Goal: Task Accomplishment & Management: Complete application form

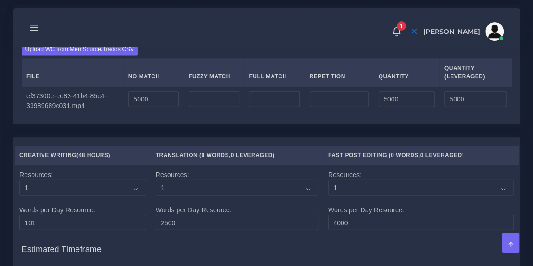
scroll to position [1038, 0]
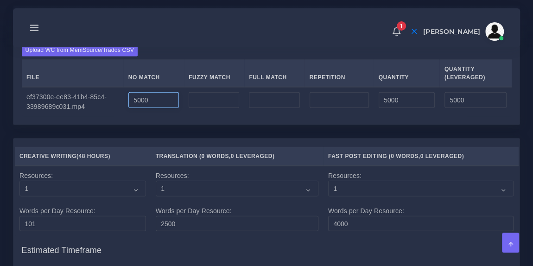
click at [154, 108] on input "5000" at bounding box center [153, 100] width 50 height 16
type input "5"
type input "34000"
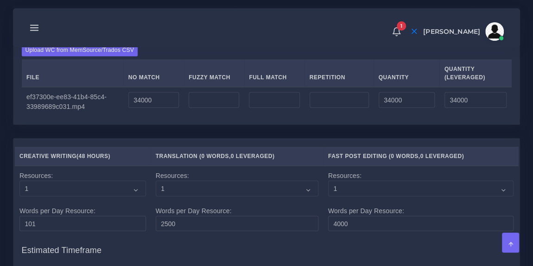
click at [219, 78] on div "Upload WC from MemSource/Trados CSV File No Match Fuzzy Match Full Match Repeti…" at bounding box center [266, 80] width 489 height 73
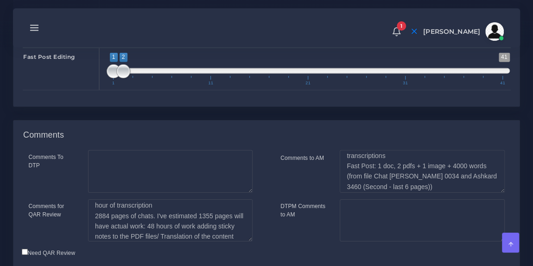
scroll to position [17, 0]
click at [451, 193] on textarea "Translation: 1480 estimated words from transcriptions Fast Post: 1 doc, 2 pdfs …" at bounding box center [421, 171] width 164 height 43
drag, startPoint x: 364, startPoint y: 205, endPoint x: 410, endPoint y: 215, distance: 47.4
click at [410, 193] on textarea "Translation: 1480 estimated words from transcriptions Fast Post: 1 doc, 2 pdfs …" at bounding box center [421, 171] width 164 height 43
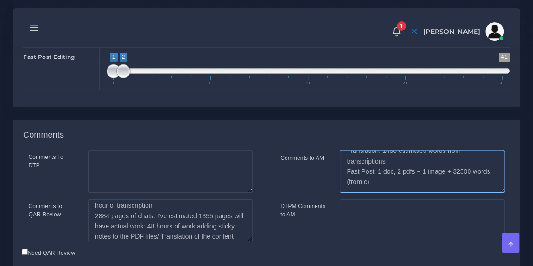
scroll to position [10, 0]
click at [404, 193] on textarea "Translation: 1480 estimated words from transcriptions Fast Post: 1 doc, 2 pdfs …" at bounding box center [421, 171] width 164 height 43
click at [405, 193] on textarea "Translation: 1480 estimated words from transcriptions Fast Post: 1 doc, 2 pdfs …" at bounding box center [421, 171] width 164 height 43
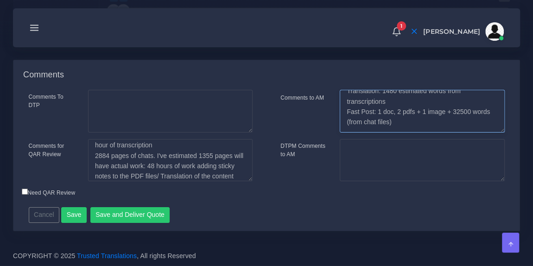
type textarea "Translation: 1480 estimated words from transcriptions Fast Post: 1 doc, 2 pdfs …"
click at [74, 212] on button "Save" at bounding box center [73, 215] width 25 height 16
click at [72, 214] on button "Save" at bounding box center [73, 215] width 25 height 16
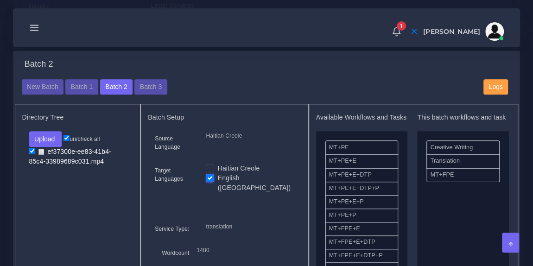
scroll to position [349, 0]
click at [81, 93] on button "Batch 1" at bounding box center [81, 87] width 32 height 16
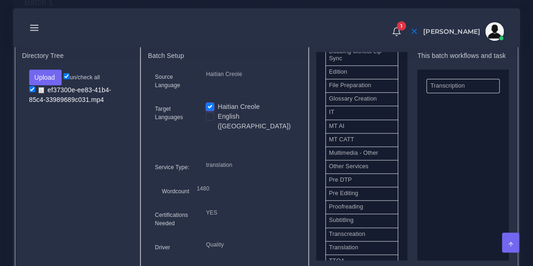
scroll to position [419, 0]
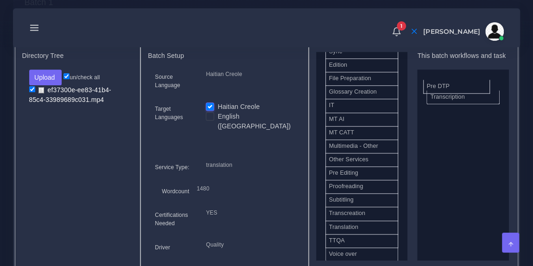
drag, startPoint x: 366, startPoint y: 180, endPoint x: 464, endPoint y: 93, distance: 130.9
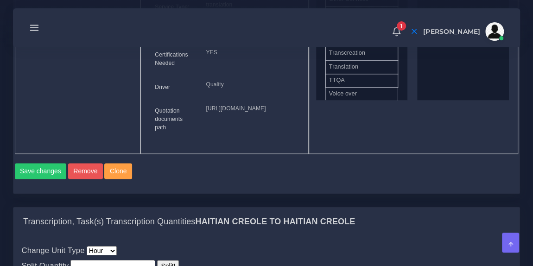
scroll to position [555, 0]
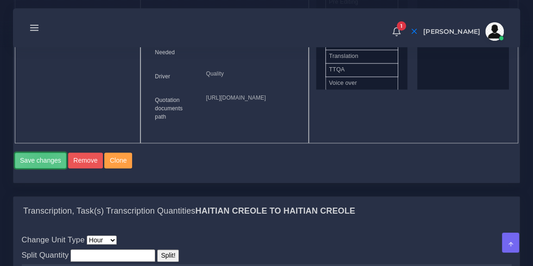
click at [44, 168] on button "Save changes" at bounding box center [41, 160] width 52 height 16
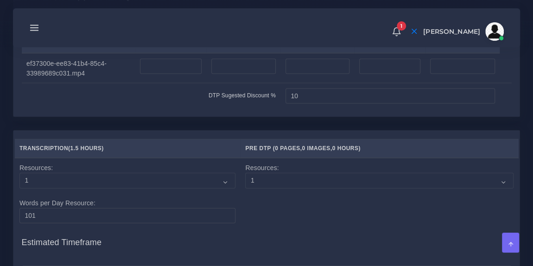
scroll to position [929, 0]
click at [380, 75] on input "number" at bounding box center [389, 67] width 61 height 16
type input "10"
click at [337, 46] on nav "1 Notifications 1 New Driver Update: Extra Quality renamed to Quality Changed" at bounding box center [266, 27] width 507 height 39
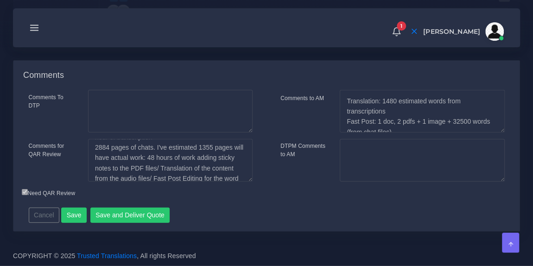
scroll to position [23, 0]
click at [157, 158] on textarea "9 min of audio in Haitian Creole, terrible quality: 1.5 hour of transcription 2…" at bounding box center [170, 160] width 164 height 43
type textarea "9 min of audio in Haitian Creole, terrible quality: 1.5 hour of transcription 2…"
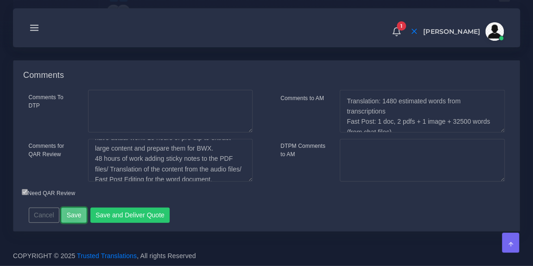
click at [70, 216] on button "Save" at bounding box center [73, 215] width 25 height 16
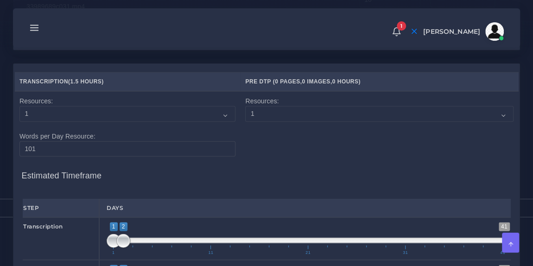
scroll to position [1034, 0]
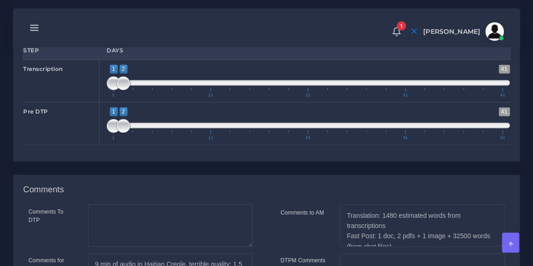
scroll to position [1154, 0]
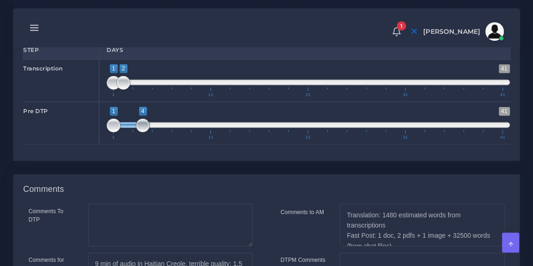
type input "1;3"
drag, startPoint x: 122, startPoint y: 157, endPoint x: 134, endPoint y: 157, distance: 12.0
click at [134, 132] on span at bounding box center [133, 126] width 14 height 14
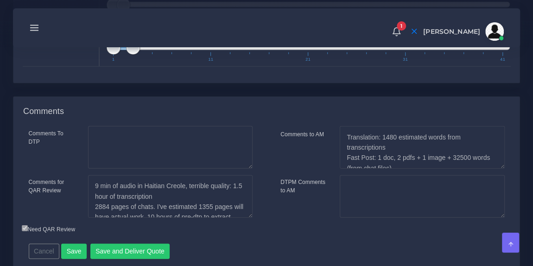
scroll to position [1299, 0]
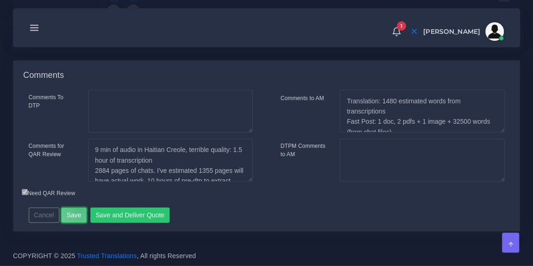
click at [76, 210] on button "Save" at bounding box center [73, 215] width 25 height 16
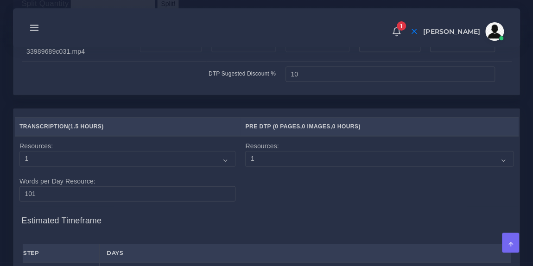
scroll to position [958, 0]
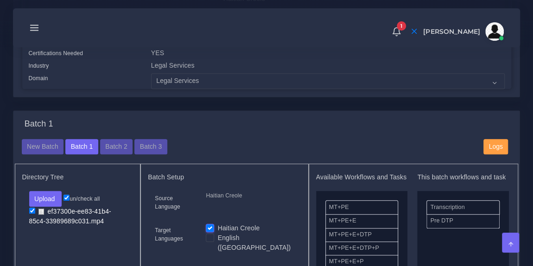
scroll to position [293, 0]
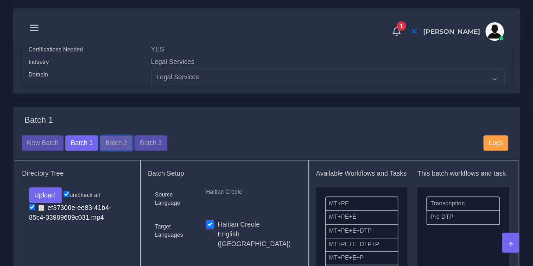
click at [114, 146] on button "Batch 2" at bounding box center [116, 143] width 32 height 16
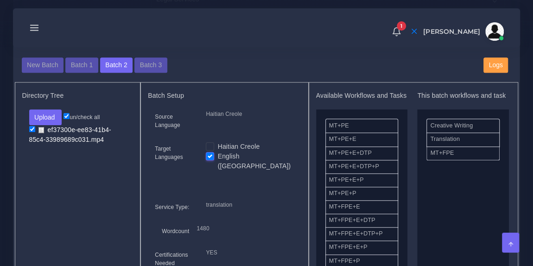
scroll to position [343, 0]
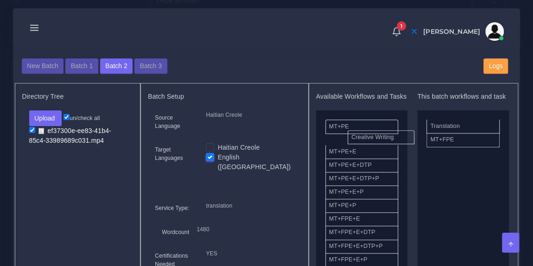
drag, startPoint x: 444, startPoint y: 138, endPoint x: 364, endPoint y: 140, distance: 79.2
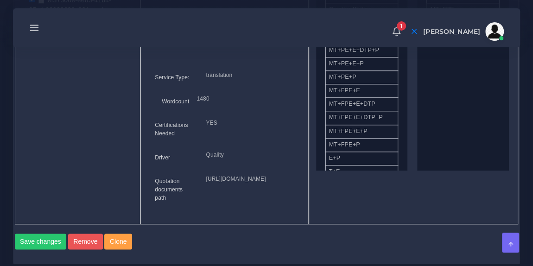
scroll to position [533, 0]
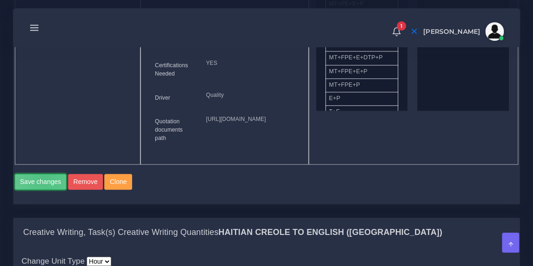
click at [45, 189] on button "Save changes" at bounding box center [41, 182] width 52 height 16
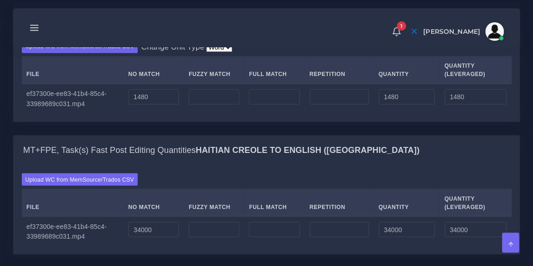
scroll to position [770, 0]
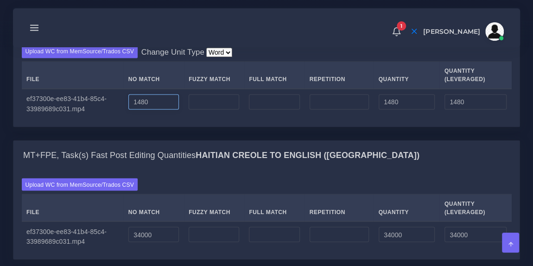
click at [162, 110] on input "1480" at bounding box center [153, 102] width 50 height 16
drag, startPoint x: 133, startPoint y: 134, endPoint x: 110, endPoint y: 131, distance: 23.4
click at [110, 118] on tr "ef37300e-ee83-41b4-85c4-33989689c031.mp4 1480 1480 1480" at bounding box center [266, 103] width 489 height 30
type input "50000"
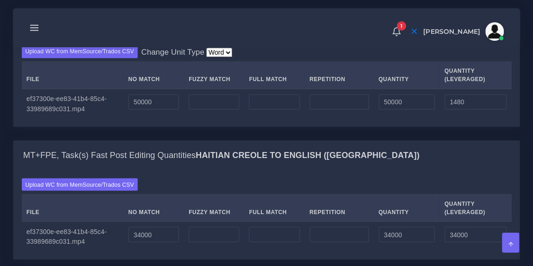
type input "50000"
click at [267, 73] on div "Upload WC from MemSource/Trados CSV Change Unit Type Word File No Match Fuzzy M…" at bounding box center [266, 81] width 506 height 89
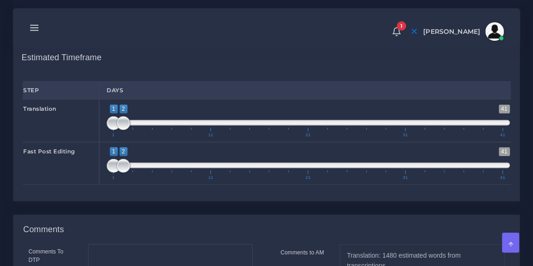
scroll to position [1100, 0]
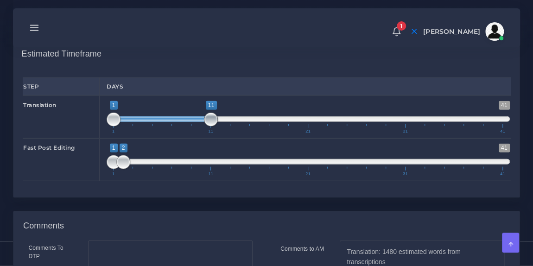
type input "1;10"
drag, startPoint x: 121, startPoint y: 149, endPoint x: 203, endPoint y: 149, distance: 82.0
click at [203, 126] on span at bounding box center [201, 120] width 14 height 14
type input "1;10"
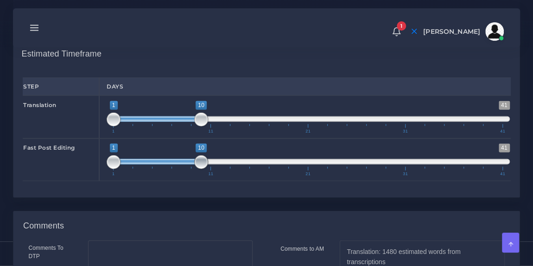
drag, startPoint x: 120, startPoint y: 190, endPoint x: 197, endPoint y: 188, distance: 76.9
click at [197, 169] on span at bounding box center [201, 162] width 14 height 14
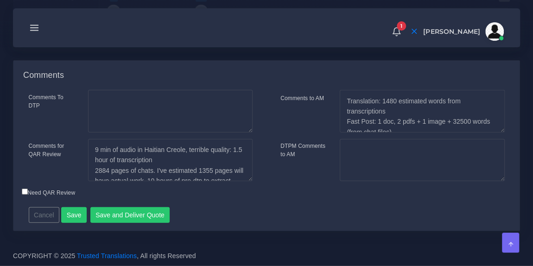
scroll to position [1262, 0]
click at [69, 223] on button "Save" at bounding box center [73, 215] width 25 height 16
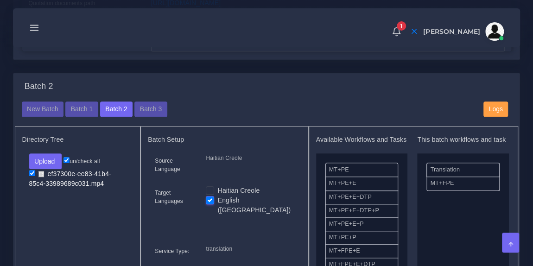
scroll to position [325, 0]
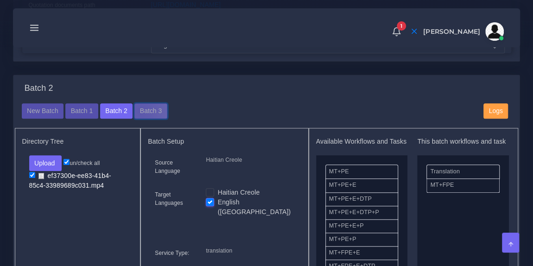
click at [136, 116] on button "Batch 3" at bounding box center [150, 111] width 32 height 16
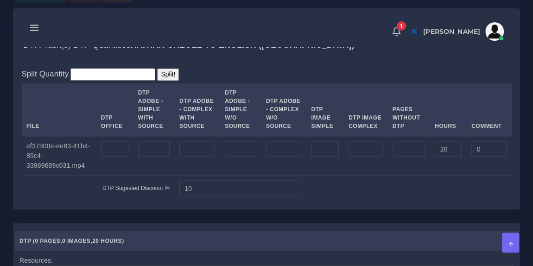
scroll to position [764, 0]
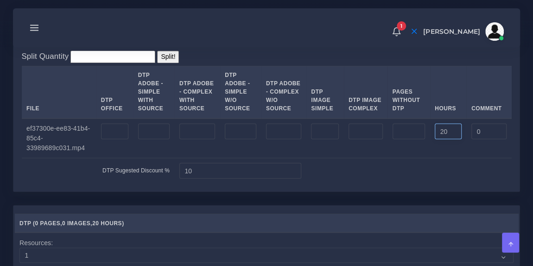
click at [440, 139] on input "20" at bounding box center [447, 131] width 27 height 16
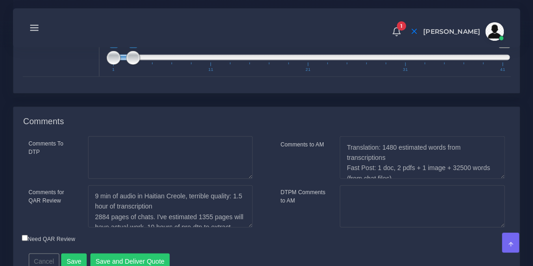
scroll to position [1141, 0]
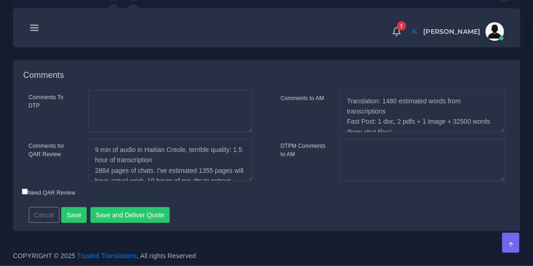
type input "40"
click at [81, 212] on button "Save" at bounding box center [73, 215] width 25 height 16
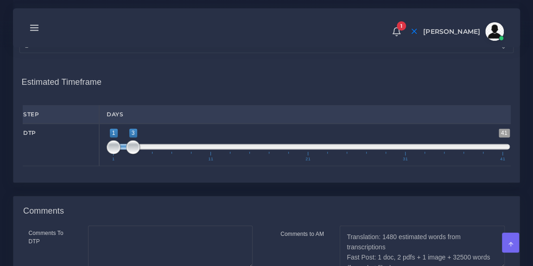
scroll to position [977, 0]
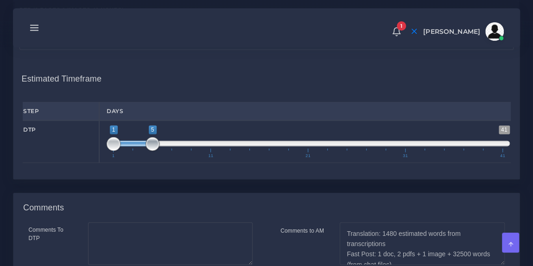
drag, startPoint x: 135, startPoint y: 175, endPoint x: 158, endPoint y: 177, distance: 23.7
click at [158, 151] on span at bounding box center [152, 144] width 14 height 14
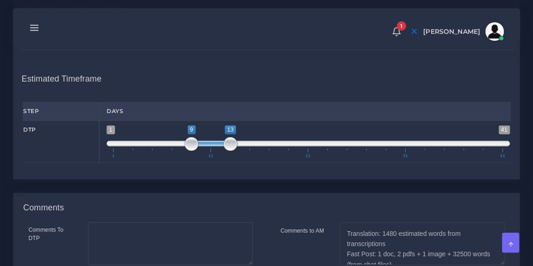
type input "10;14"
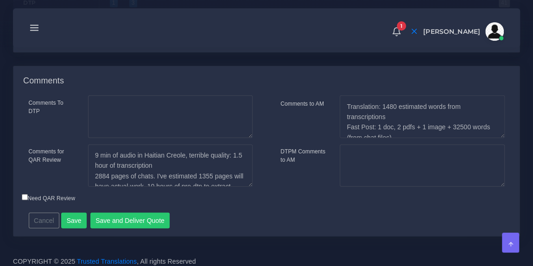
scroll to position [52, 0]
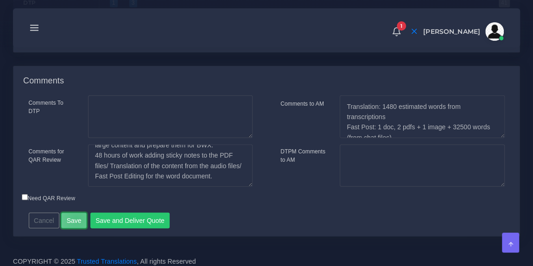
click at [74, 228] on button "Save" at bounding box center [73, 221] width 25 height 16
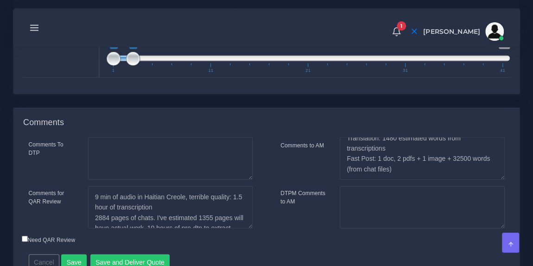
scroll to position [0, 0]
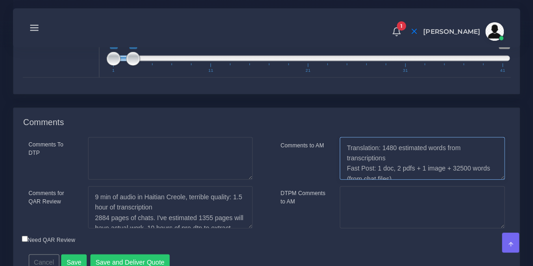
click at [394, 180] on textarea "Translation: 1480 estimated words from transcriptions Fast Post: 1 doc, 2 pdfs …" at bounding box center [421, 158] width 164 height 43
click at [449, 180] on textarea "Translation: 1480 estimated words from transcriptions Fast Post: 1 doc, 2 pdfs …" at bounding box center [421, 158] width 164 height 43
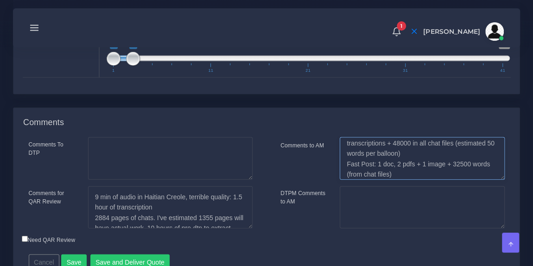
scroll to position [20, 0]
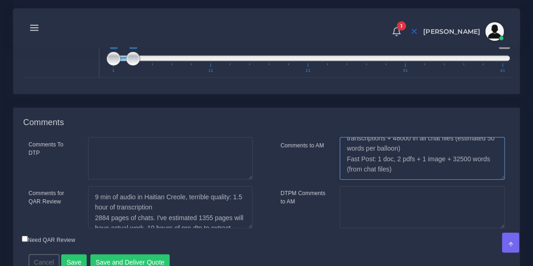
type textarea "Translation: 1480 estimated words from transcriptions + 48000 in all chat files…"
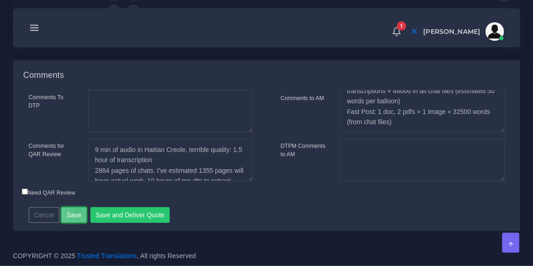
click at [75, 212] on button "Save" at bounding box center [73, 215] width 25 height 16
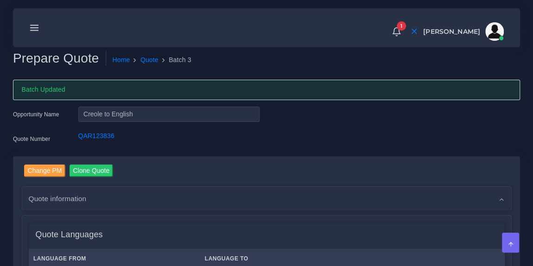
click at [37, 23] on icon at bounding box center [34, 28] width 10 height 10
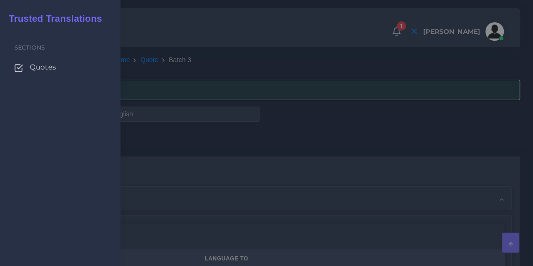
click at [38, 68] on span "Quotes" at bounding box center [43, 67] width 26 height 10
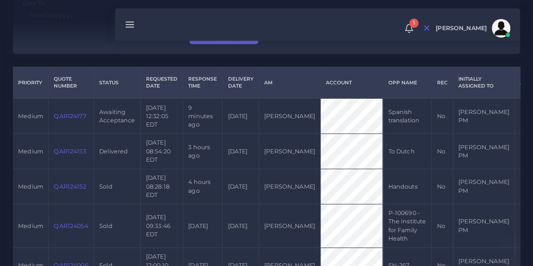
scroll to position [192, 0]
click at [72, 114] on link "QAR124177" at bounding box center [70, 115] width 32 height 7
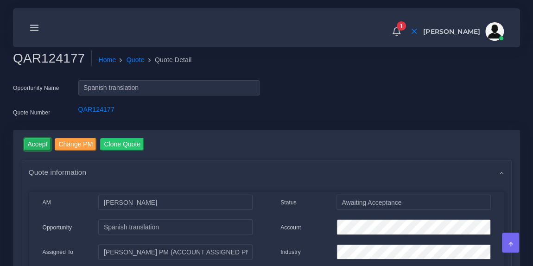
click at [41, 142] on input "Accept" at bounding box center [37, 144] width 27 height 13
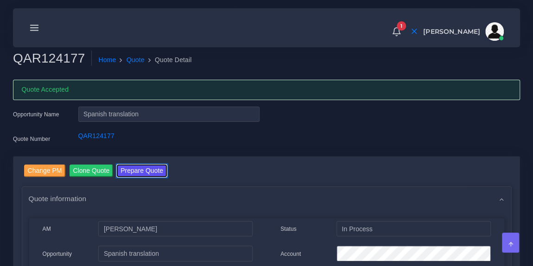
click at [147, 170] on button "Prepare Quote" at bounding box center [142, 170] width 50 height 13
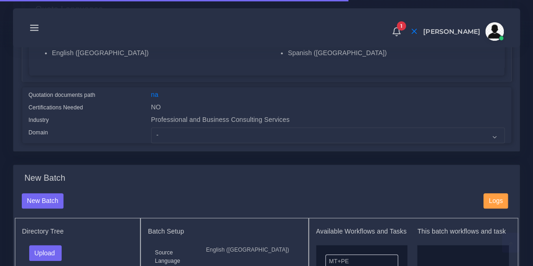
scroll to position [201, 0]
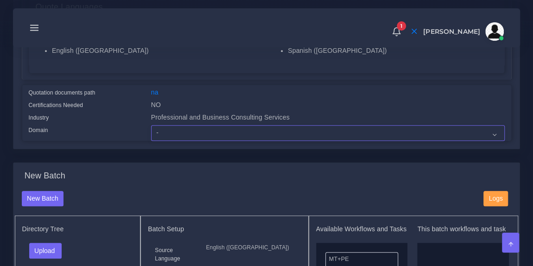
click at [188, 132] on select "- Advertising and Media Agriculture, Forestry and Fishing Architecture, Buildin…" at bounding box center [327, 133] width 353 height 16
select select "Professional and Business Consulting Services"
click at [151, 125] on select "- Advertising and Media Agriculture, Forestry and Fishing Architecture, Buildin…" at bounding box center [327, 133] width 353 height 16
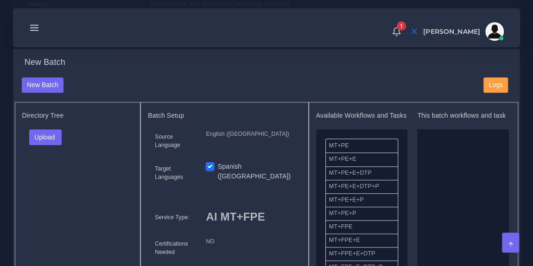
scroll to position [321, 0]
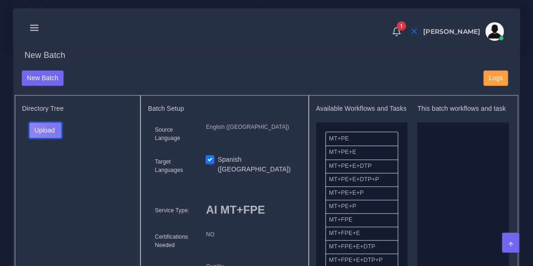
click at [56, 123] on button "Upload" at bounding box center [45, 130] width 33 height 16
click at [57, 159] on label "Files" at bounding box center [62, 165] width 64 height 12
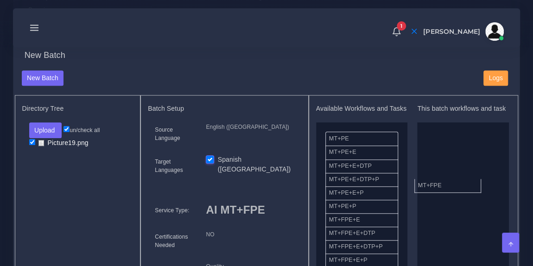
drag, startPoint x: 367, startPoint y: 223, endPoint x: 461, endPoint y: 178, distance: 104.2
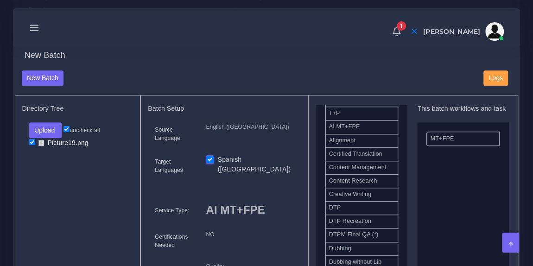
scroll to position [244, 0]
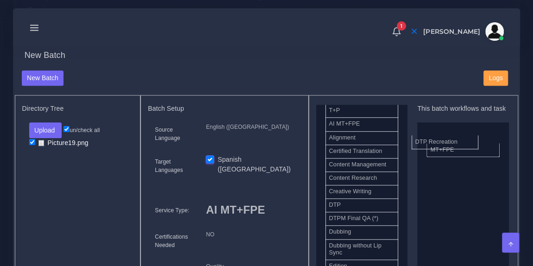
drag, startPoint x: 376, startPoint y: 218, endPoint x: 463, endPoint y: 138, distance: 117.3
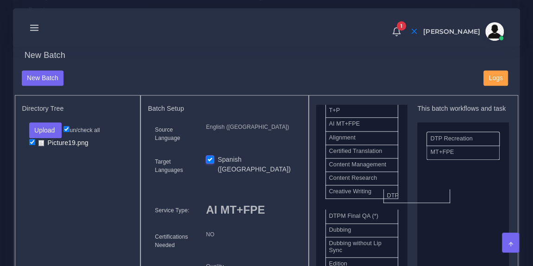
drag, startPoint x: 382, startPoint y: 202, endPoint x: 464, endPoint y: 181, distance: 84.7
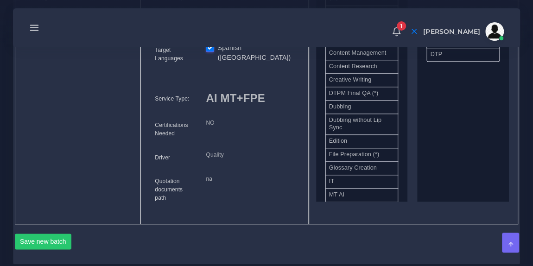
scroll to position [447, 0]
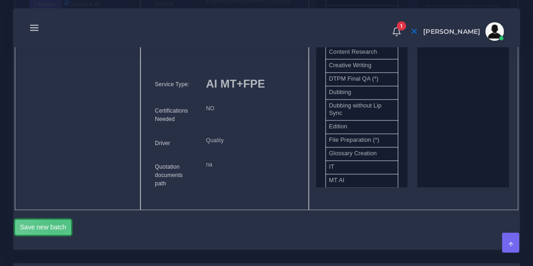
click at [57, 220] on button "Save new batch" at bounding box center [43, 227] width 57 height 16
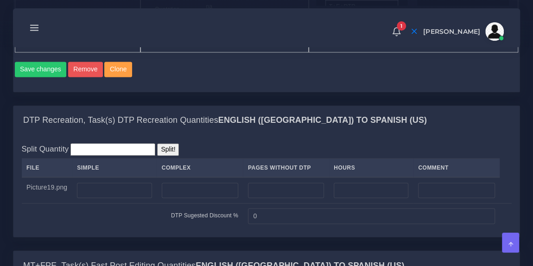
scroll to position [629, 0]
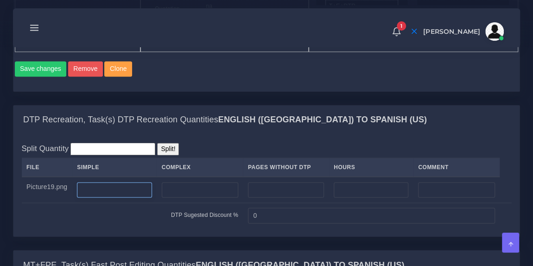
click at [136, 186] on input "number" at bounding box center [114, 190] width 75 height 16
click at [188, 182] on input "number" at bounding box center [200, 190] width 76 height 16
type input "5"
click at [294, 143] on div "Split Quantity Split! File Simple Complex Pages Without DTP Hours Comment Pictu…" at bounding box center [266, 185] width 489 height 85
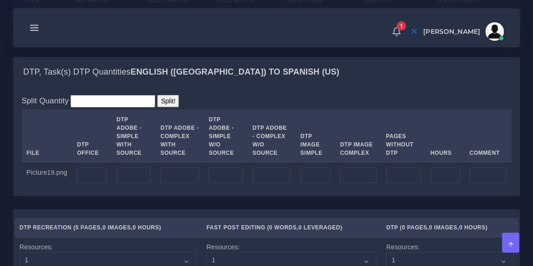
scroll to position [957, 0]
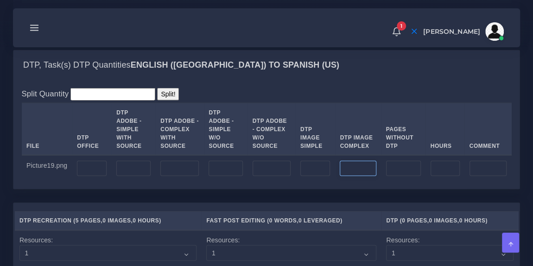
click at [347, 161] on input "number" at bounding box center [357, 169] width 36 height 16
type input "1"
click at [91, 161] on input "number" at bounding box center [92, 169] width 30 height 16
type input "5"
type input "6"
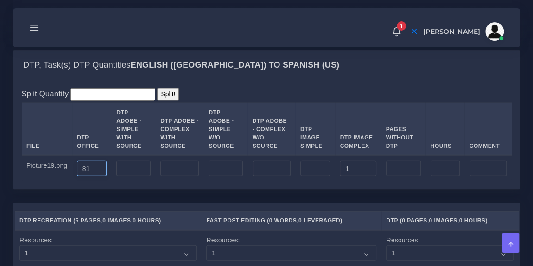
type input "81"
click at [209, 82] on div "Split Quantity Split! File DTP Office DTP Adobe - Simple With Source DTP Adobe …" at bounding box center [266, 134] width 506 height 109
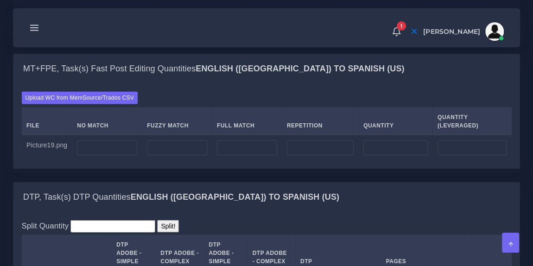
scroll to position [809, 0]
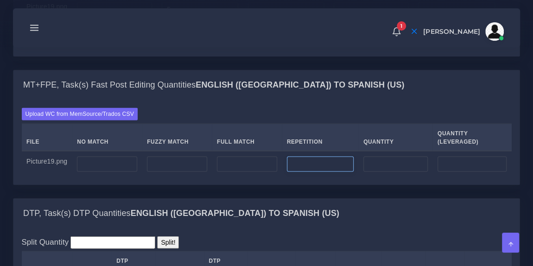
click at [313, 159] on input "number" at bounding box center [320, 164] width 67 height 16
type input "1723"
type input "430"
click at [113, 162] on input "number" at bounding box center [107, 164] width 60 height 16
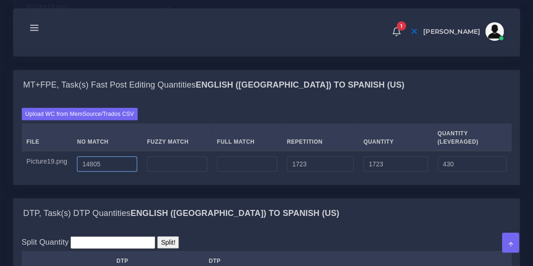
type input "14805"
type input "16528"
type input "15235"
click at [168, 160] on input "number" at bounding box center [177, 164] width 60 height 16
type input "0"
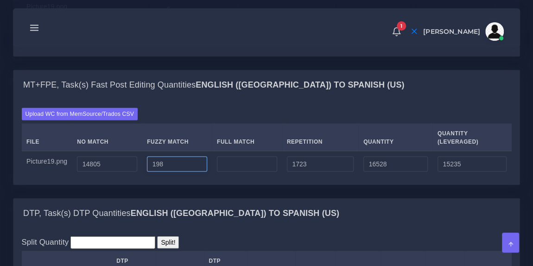
type input "198"
type input "16726"
type input "15334"
click at [220, 161] on input "number" at bounding box center [247, 164] width 60 height 16
type input "0"
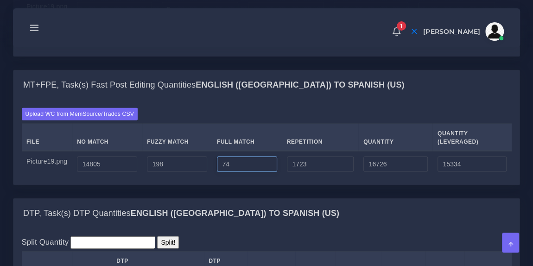
type input "74"
type input "16800"
type input "15353"
click at [305, 100] on div "Upload WC from MemSource/Trados CSV File No Match Fuzzy Match Full Match Repeti…" at bounding box center [266, 141] width 506 height 85
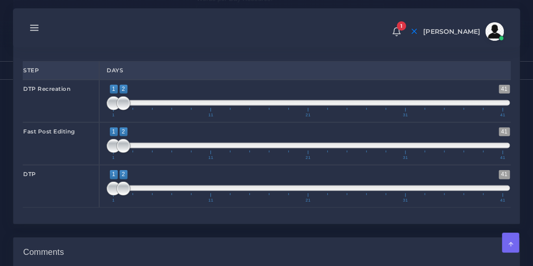
scroll to position [1234, 0]
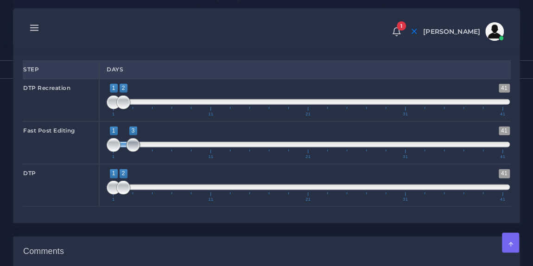
type input "1;5"
drag, startPoint x: 124, startPoint y: 132, endPoint x: 151, endPoint y: 132, distance: 27.3
click at [151, 138] on span at bounding box center [152, 145] width 14 height 14
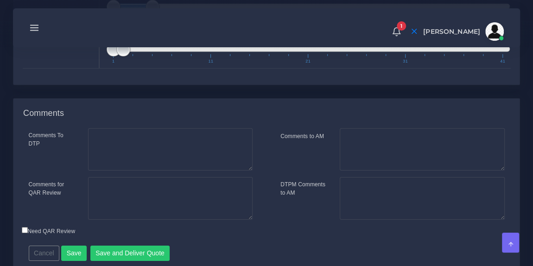
scroll to position [1394, 0]
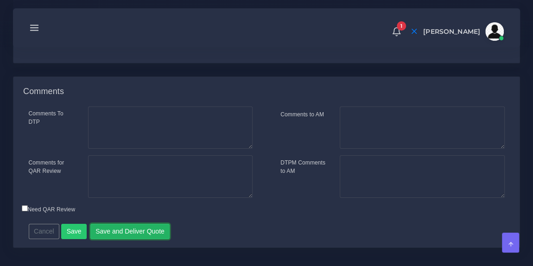
click at [134, 224] on button "Save and Deliver Quote" at bounding box center [130, 232] width 80 height 16
